Goal: Task Accomplishment & Management: Manage account settings

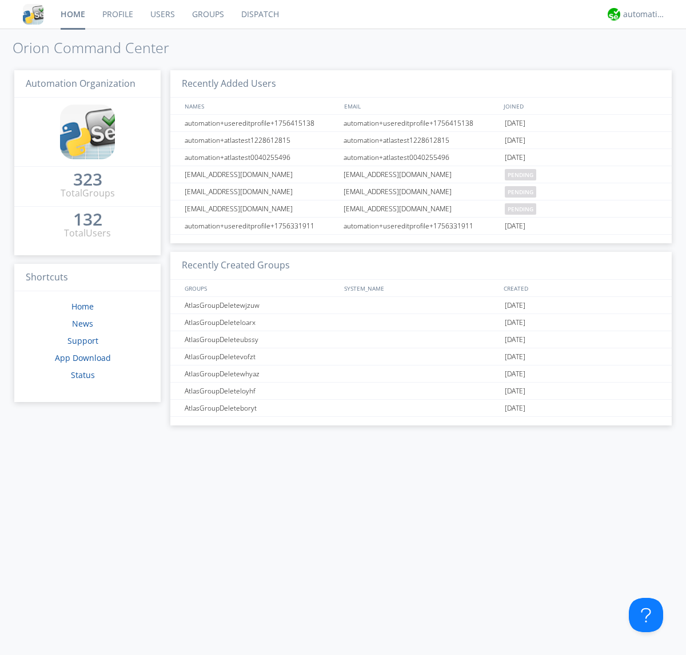
click at [207, 14] on link "Groups" at bounding box center [207, 14] width 49 height 29
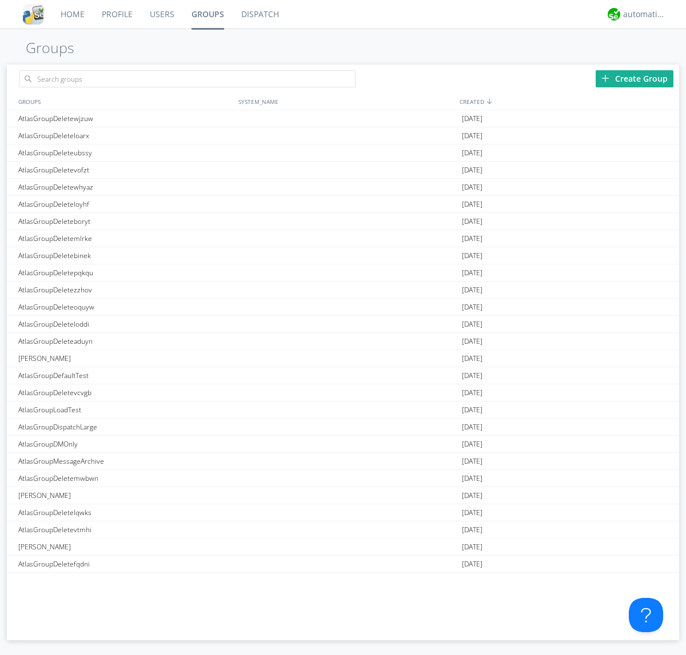
click at [207, 14] on link "Groups" at bounding box center [208, 14] width 50 height 29
click at [634, 78] on div "Create Group" at bounding box center [634, 78] width 78 height 17
click at [207, 14] on link "Groups" at bounding box center [208, 14] width 50 height 29
type input "AtlasGroupDeleteqcppd"
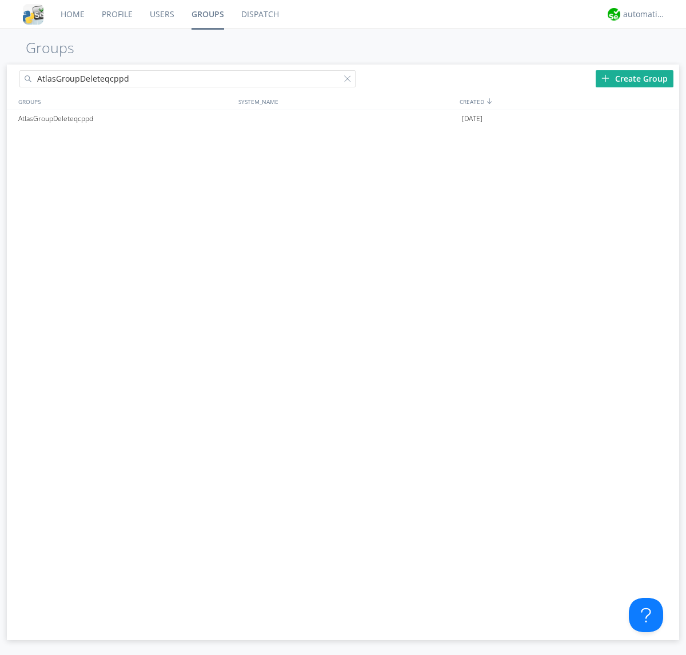
click at [161, 14] on link "Users" at bounding box center [162, 14] width 42 height 29
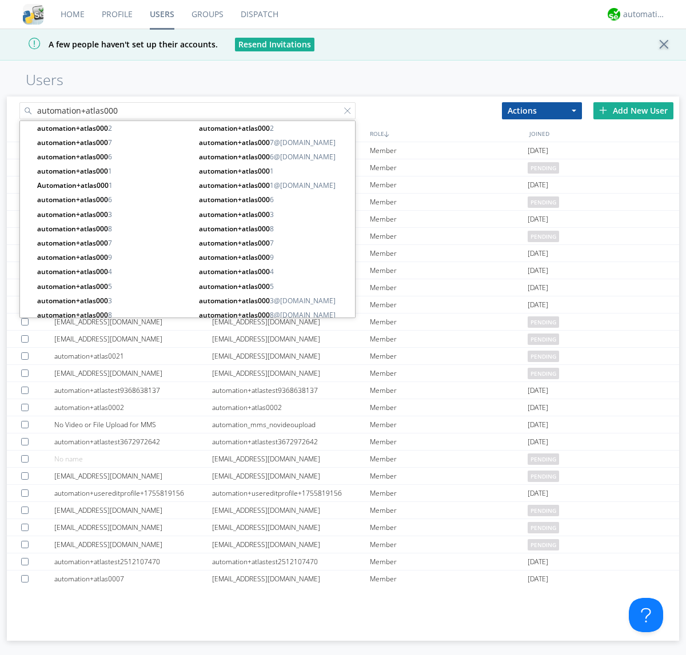
type input "automation+atlas000"
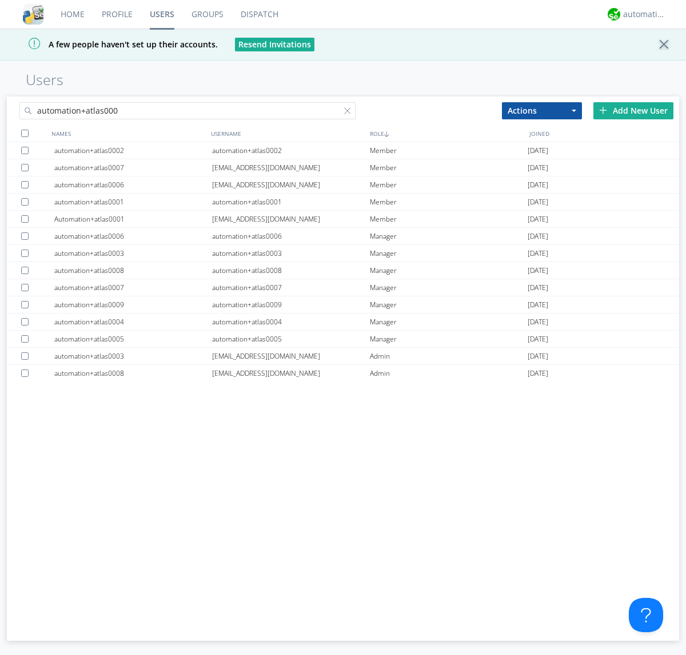
click at [25, 133] on div at bounding box center [24, 133] width 7 height 7
click at [542, 110] on button "Actions" at bounding box center [542, 110] width 80 height 17
click at [0, 0] on link "Add to Group" at bounding box center [0, 0] width 0 height 0
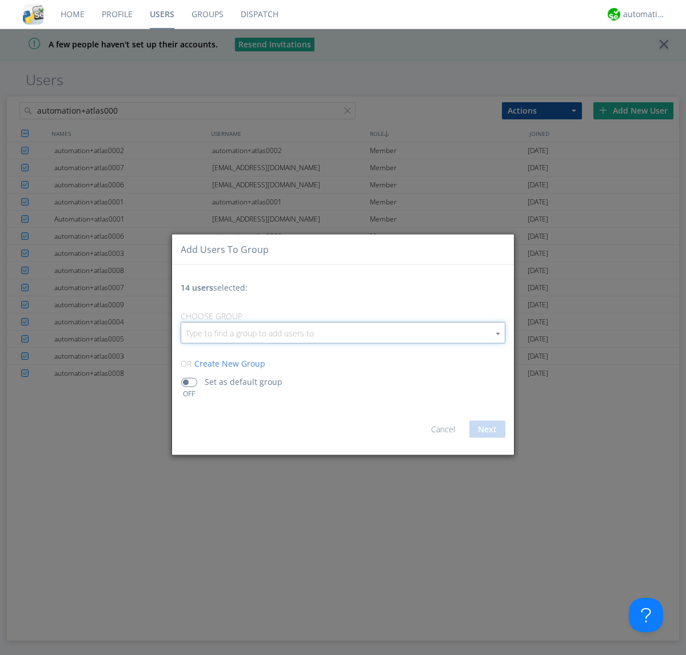
click at [343, 332] on input "button" at bounding box center [342, 333] width 323 height 21
click at [0, 0] on link "AtlasGroupDeleteqcppd" at bounding box center [0, 0] width 0 height 0
type input "AtlasGroupDeleteqcppd"
click at [487, 429] on button "Next" at bounding box center [487, 429] width 36 height 17
click at [162, 14] on link "Users" at bounding box center [162, 14] width 42 height 29
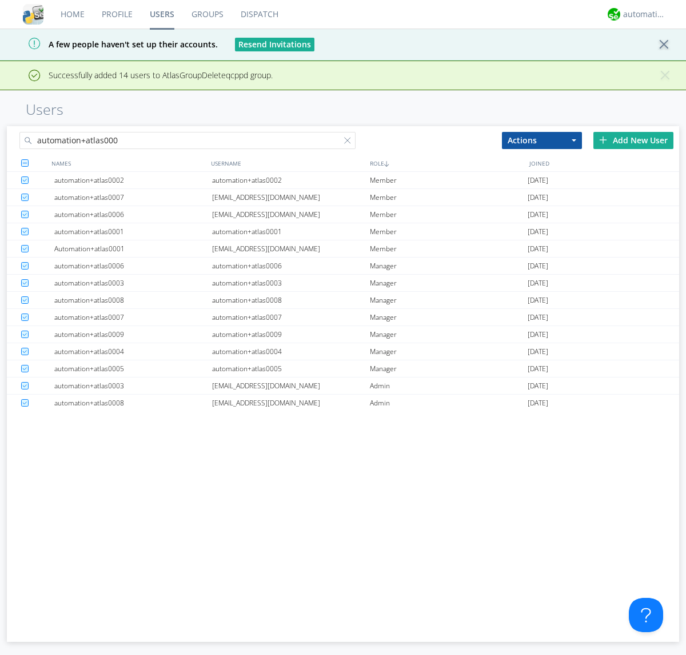
click at [350, 142] on div at bounding box center [349, 142] width 11 height 11
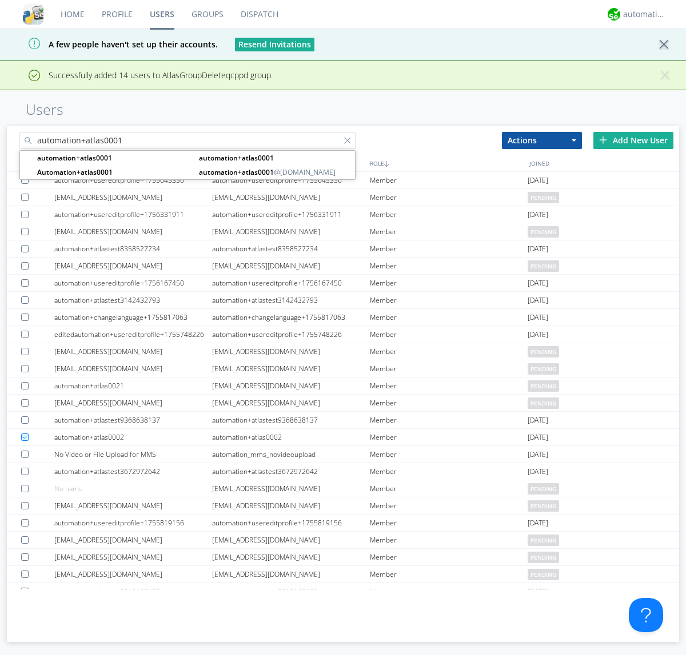
type input "automation+atlas0001"
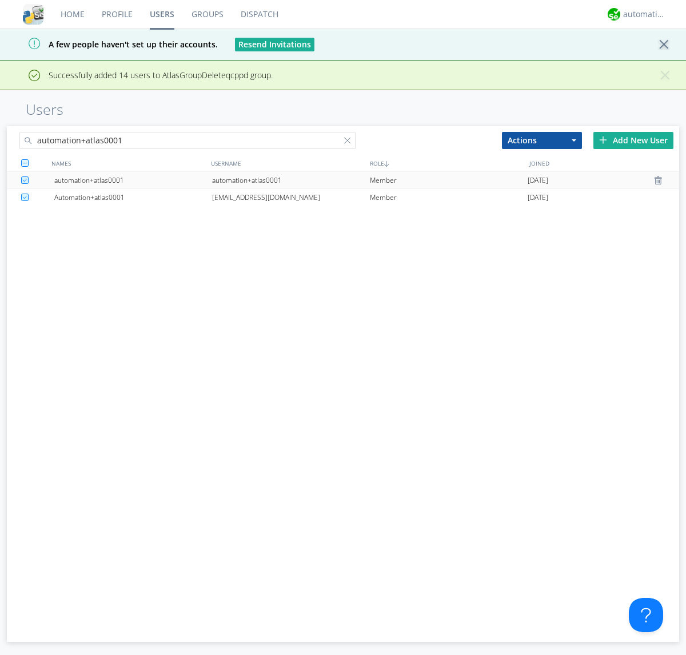
click at [290, 180] on div "automation+atlas0001" at bounding box center [291, 180] width 158 height 17
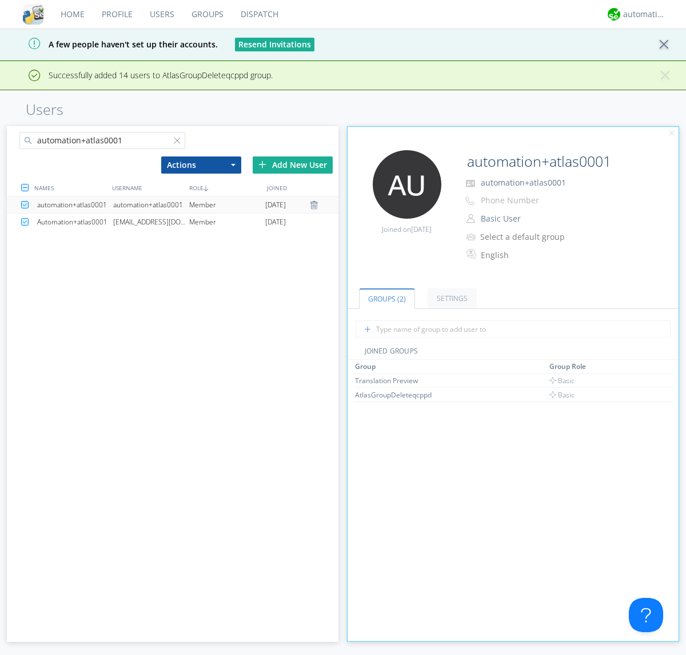
click at [206, 14] on link "Groups" at bounding box center [207, 14] width 49 height 29
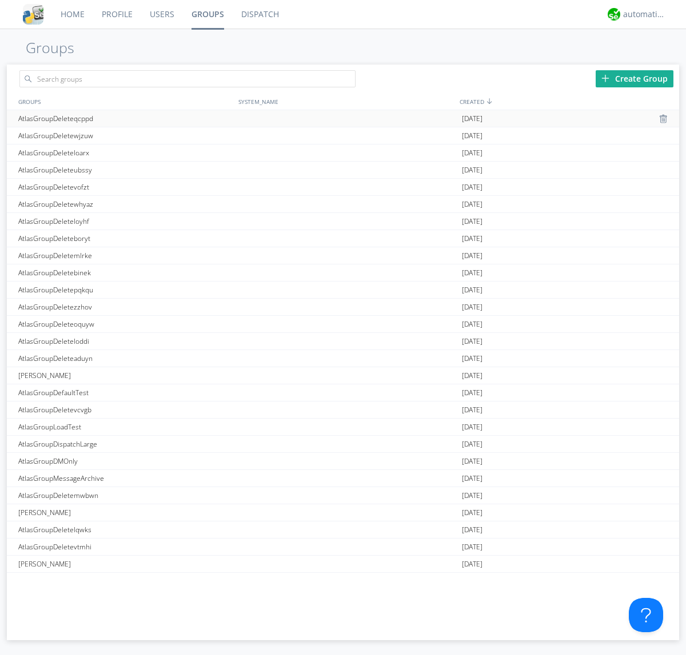
click at [659, 119] on div at bounding box center [664, 118] width 11 height 9
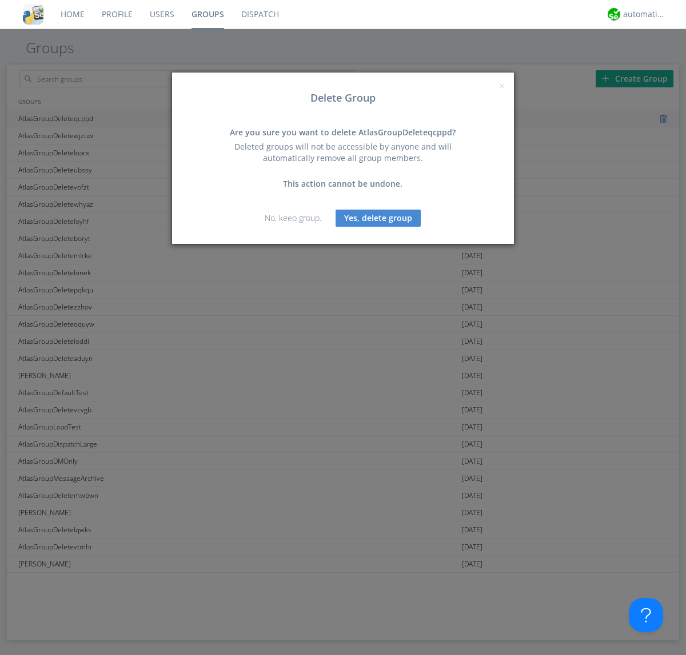
click at [378, 218] on button "Yes, delete group" at bounding box center [377, 218] width 85 height 17
